Goal: Check status: Check status

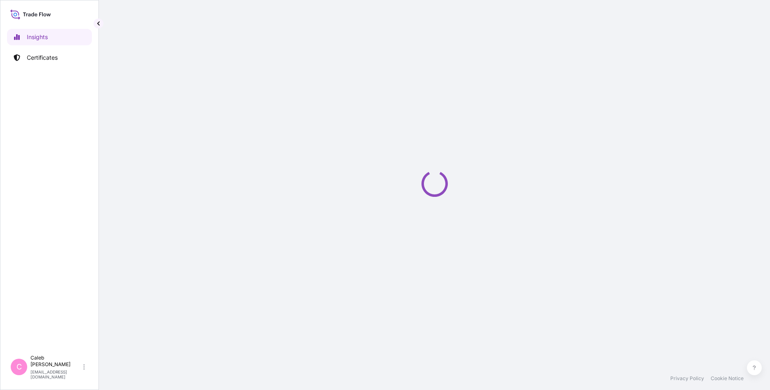
select select "2025"
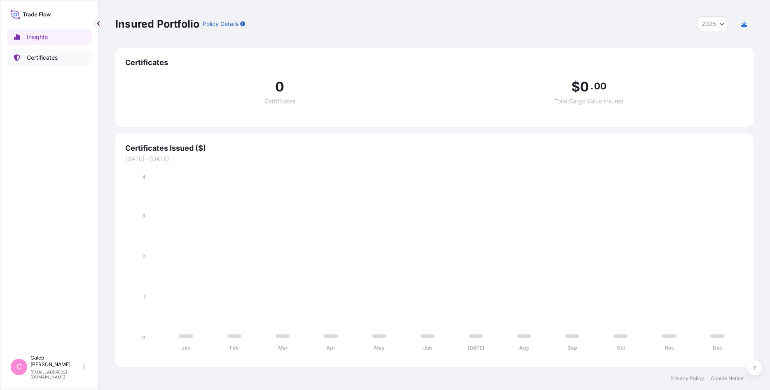
click at [65, 58] on link "Certificates" at bounding box center [49, 57] width 85 height 16
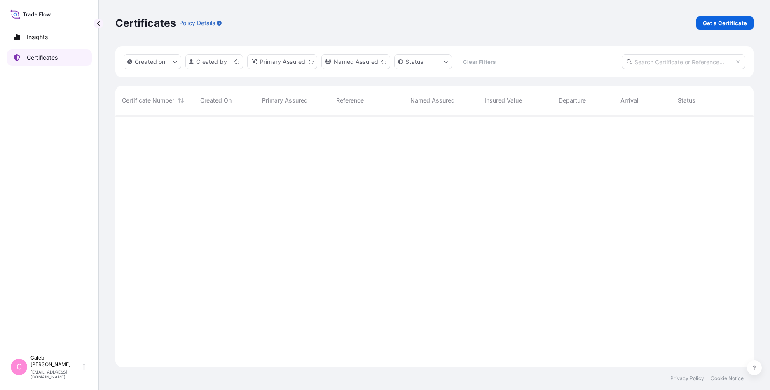
scroll to position [256, 638]
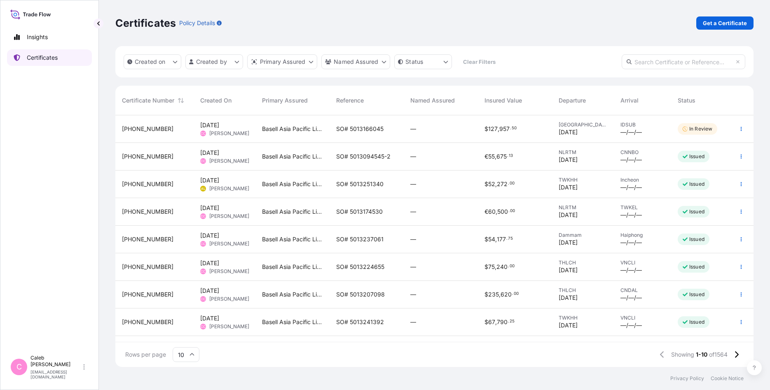
click at [52, 60] on p "Certificates" at bounding box center [42, 58] width 31 height 8
click at [672, 63] on input "text" at bounding box center [684, 61] width 124 height 15
paste input "5013166045"
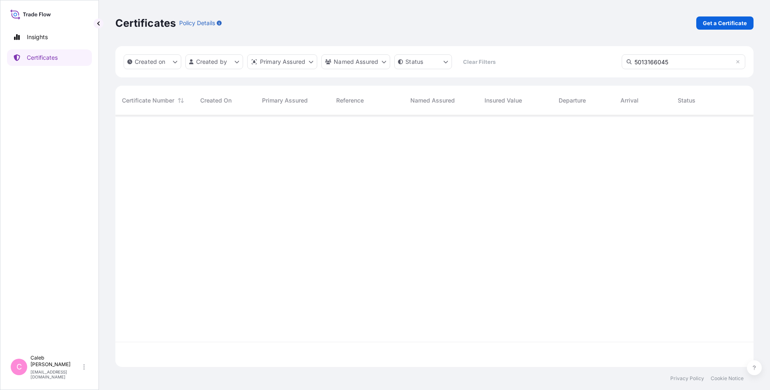
type input "5013166045"
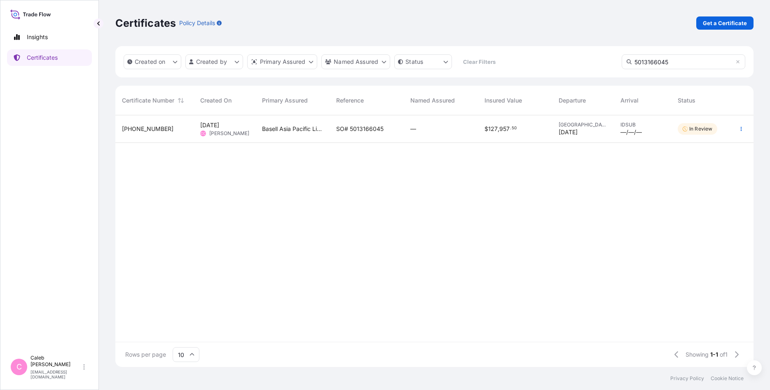
click at [694, 128] on p "In Review" at bounding box center [700, 129] width 23 height 7
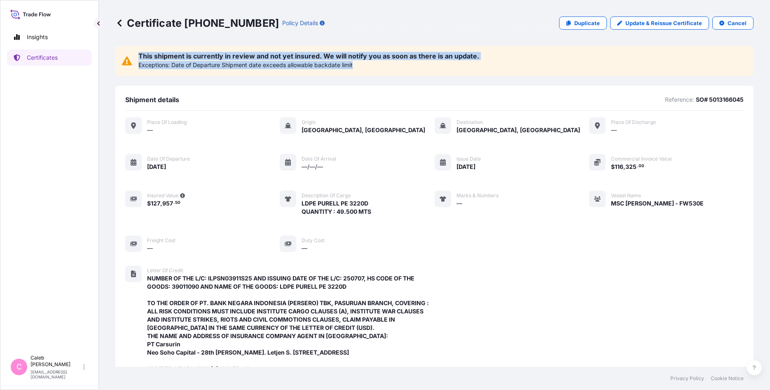
drag, startPoint x: 361, startPoint y: 69, endPoint x: 137, endPoint y: 57, distance: 224.9
click at [137, 57] on div "This shipment is currently in review and not yet insured. We will notify you as…" at bounding box center [434, 61] width 638 height 30
copy div "This shipment is currently in review and not yet insured. We will notify you as…"
